Goal: Task Accomplishment & Management: Use online tool/utility

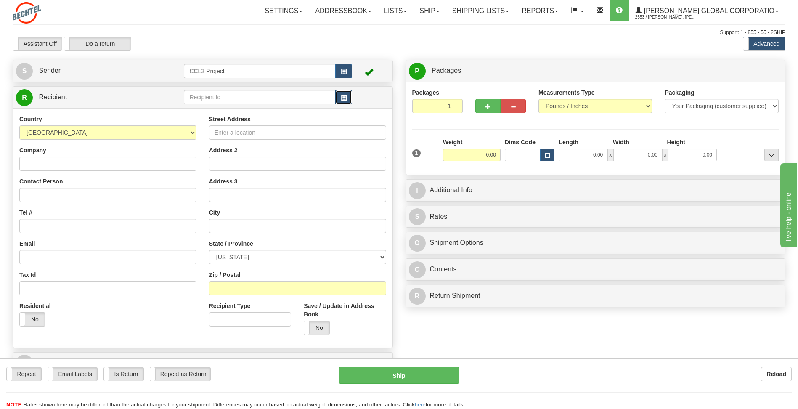
click at [344, 98] on span "button" at bounding box center [344, 97] width 6 height 5
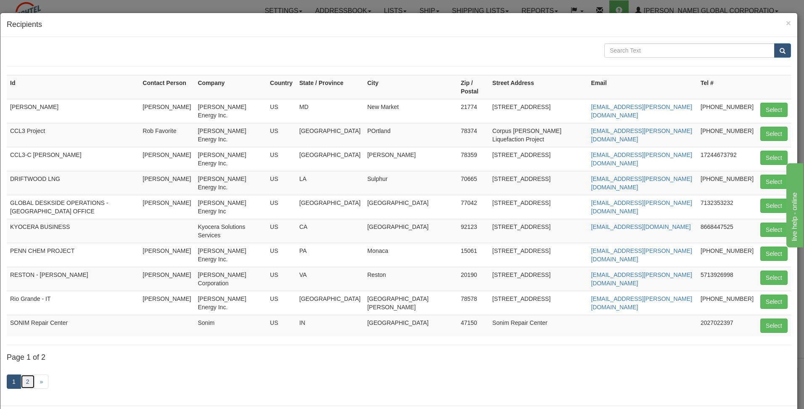
click at [28, 374] on link "2" at bounding box center [28, 381] width 14 height 14
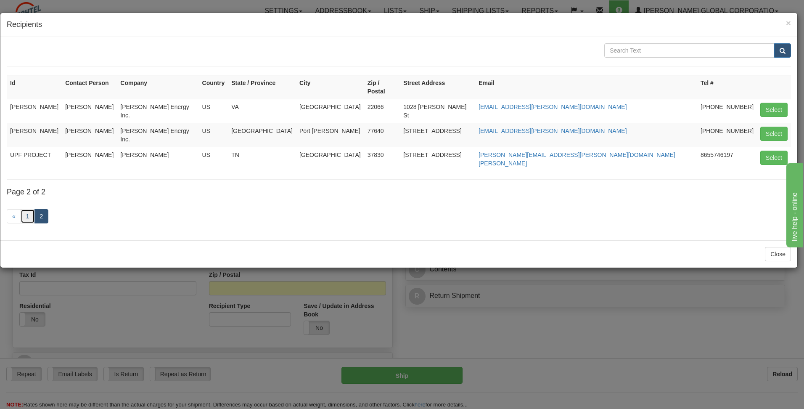
click at [26, 209] on link "1" at bounding box center [28, 216] width 14 height 14
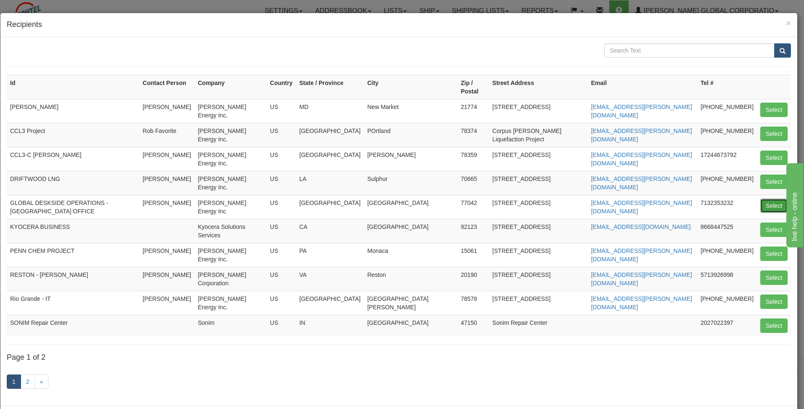
click at [764, 199] on button "Select" at bounding box center [774, 206] width 27 height 14
type input "GLOBAL DESKSIDE OPERATIONS - [GEOGRAPHIC_DATA] OFFICE"
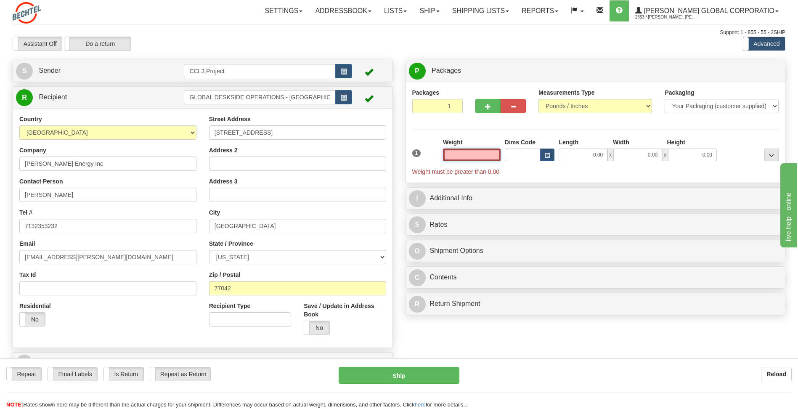
click at [492, 159] on input "text" at bounding box center [472, 155] width 58 height 13
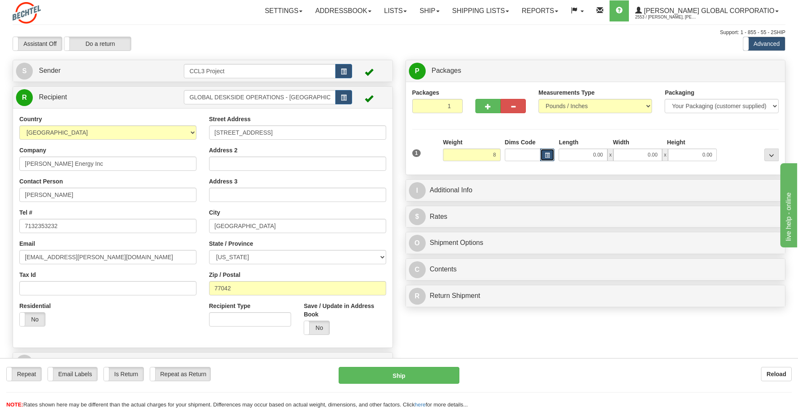
type input "8.00"
click at [548, 159] on button "button" at bounding box center [547, 155] width 14 height 13
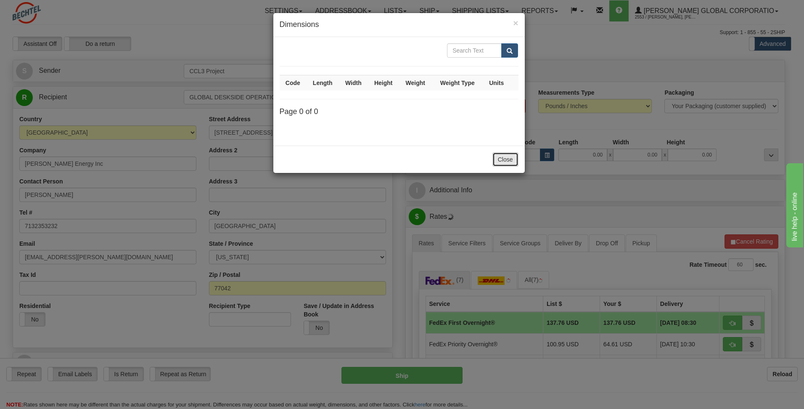
click at [507, 155] on button "Close" at bounding box center [506, 159] width 26 height 14
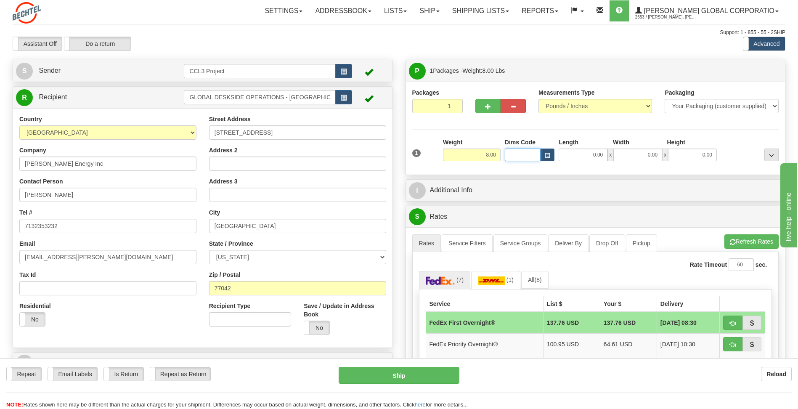
click at [509, 154] on input "Dims Code" at bounding box center [523, 155] width 36 height 13
drag, startPoint x: 578, startPoint y: 154, endPoint x: 614, endPoint y: 151, distance: 36.8
click at [614, 151] on div "0.00 x 0.00 x 0.00" at bounding box center [638, 155] width 158 height 13
type input "16.00"
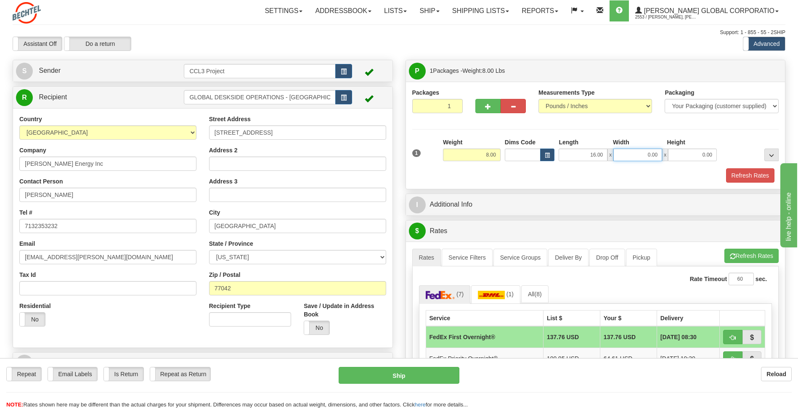
drag, startPoint x: 632, startPoint y: 154, endPoint x: 660, endPoint y: 155, distance: 27.8
click at [660, 155] on input "0.00" at bounding box center [637, 155] width 49 height 13
type input "5.00"
click at [684, 153] on input "0.00" at bounding box center [692, 155] width 49 height 13
click at [689, 153] on input "Height" at bounding box center [692, 155] width 49 height 13
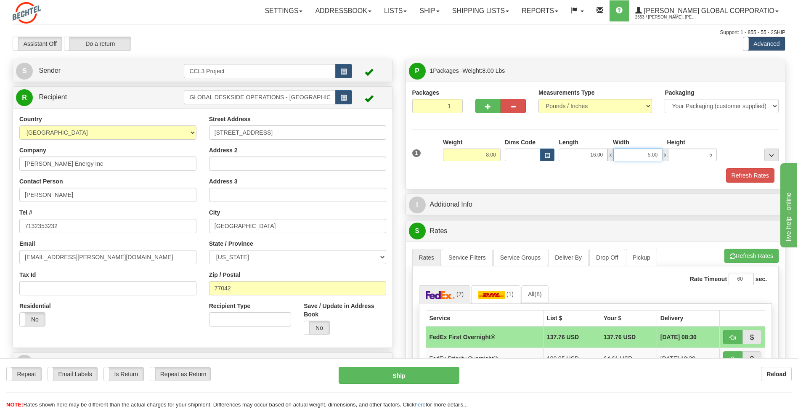
type input "5.00"
drag, startPoint x: 638, startPoint y: 155, endPoint x: 669, endPoint y: 156, distance: 31.2
click at [669, 156] on div "16.00 x 5.00 x 5.00" at bounding box center [638, 155] width 158 height 13
type input "17.00"
click at [666, 172] on div "Refresh Rates" at bounding box center [595, 175] width 371 height 14
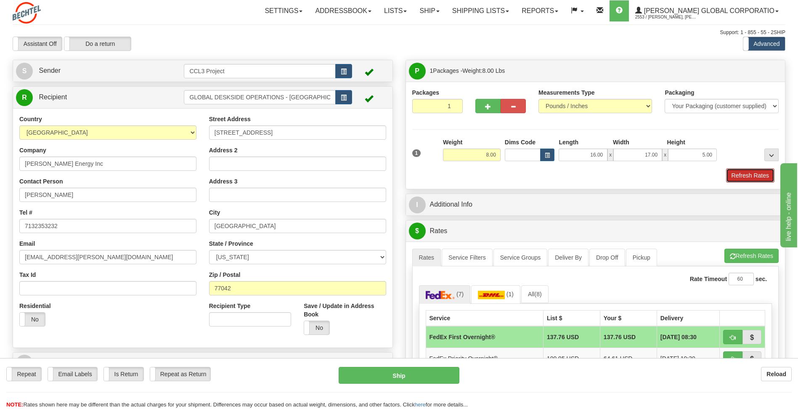
click at [744, 175] on button "Refresh Rates" at bounding box center [750, 175] width 48 height 14
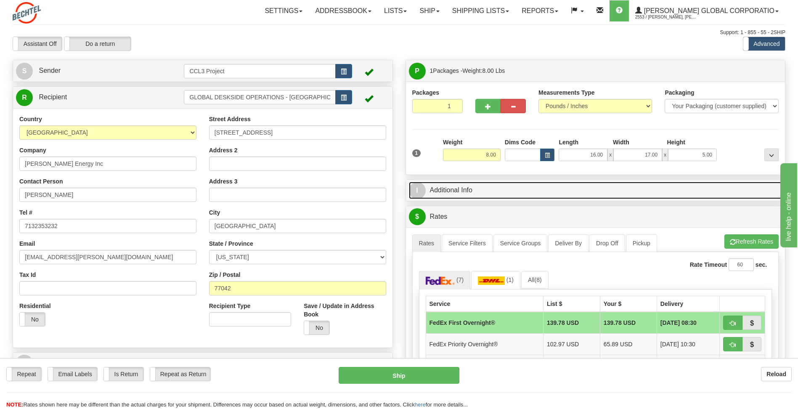
click at [421, 189] on span "I" at bounding box center [417, 190] width 17 height 17
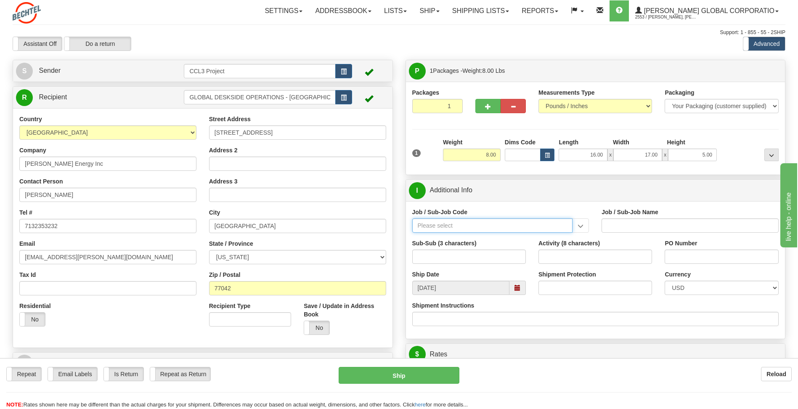
click at [547, 227] on input "Job / Sub-Job Code" at bounding box center [492, 225] width 161 height 14
click at [509, 222] on input "Job / Sub-Job Code" at bounding box center [492, 225] width 161 height 14
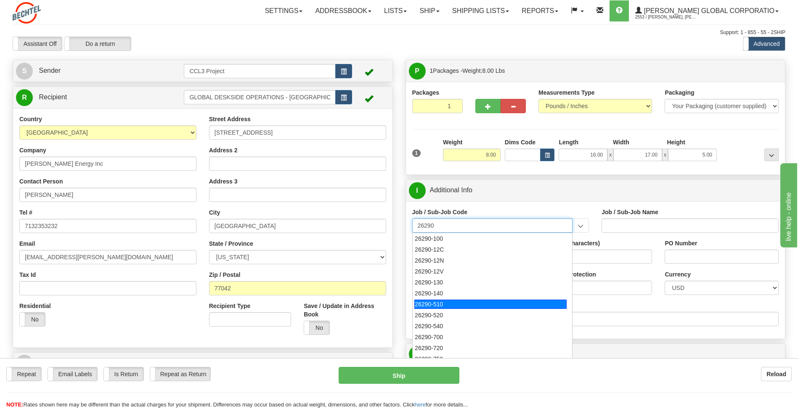
click at [460, 304] on div "26290-510" at bounding box center [490, 304] width 152 height 9
type input "26290-510"
type input "[DATE] LIQUEFACTION STAGE 3 EPC - CONSTRU"
type input "26290-510"
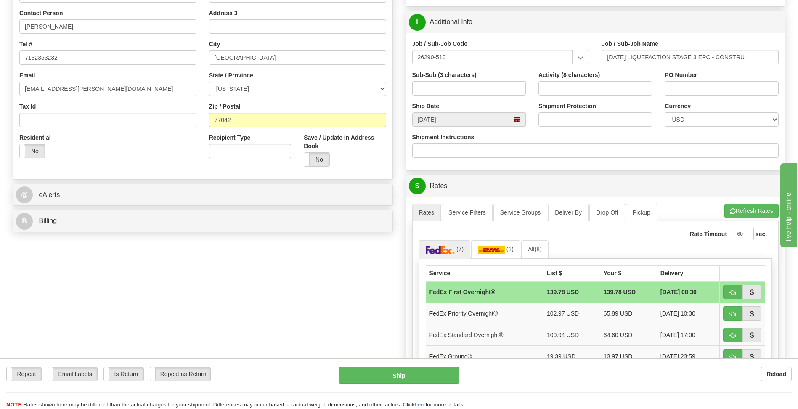
scroll to position [210, 0]
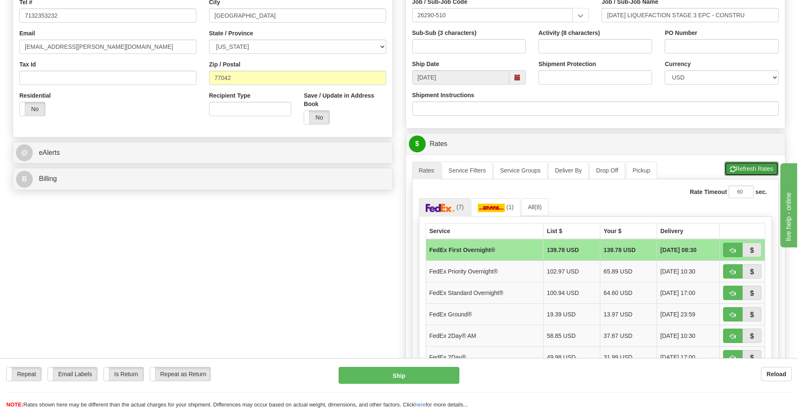
click at [747, 173] on button "Refresh Rates" at bounding box center [751, 169] width 54 height 14
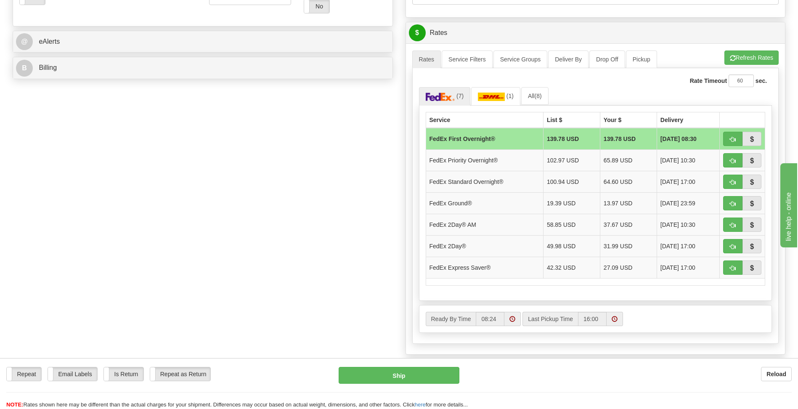
scroll to position [379, 0]
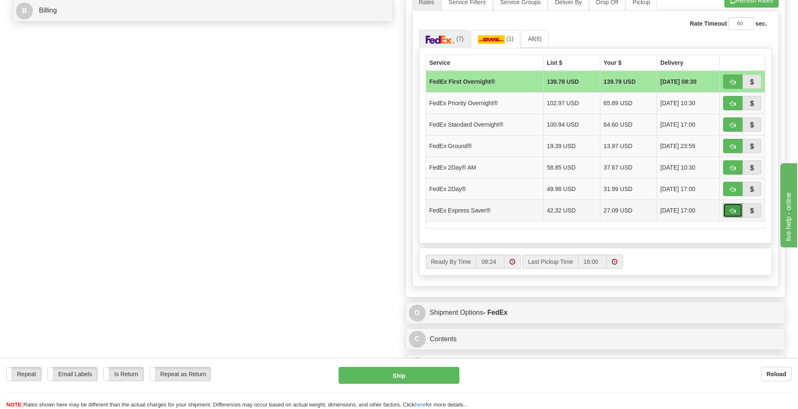
click at [733, 212] on span "button" at bounding box center [733, 210] width 6 height 5
type input "20"
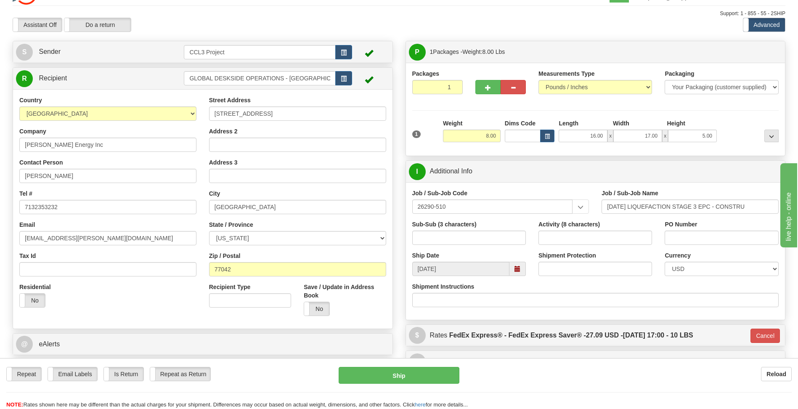
scroll to position [18, 0]
